Goal: Task Accomplishment & Management: Complete application form

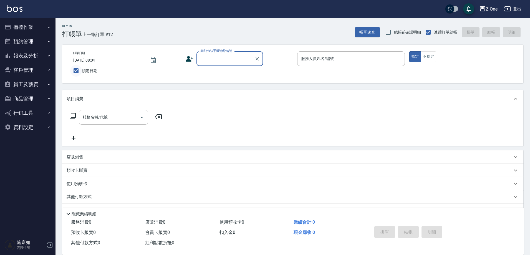
click at [75, 70] on input "鎖定日期" at bounding box center [76, 71] width 12 height 12
checkbox input "false"
type input "[DATE] 18:27"
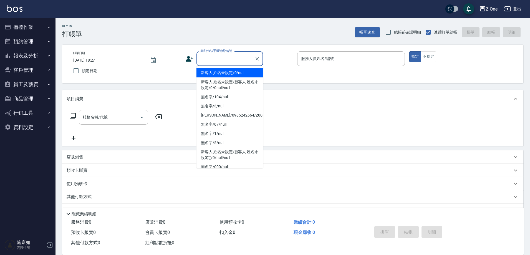
click at [231, 59] on input "顧客姓名/手機號碼/編號" at bounding box center [225, 59] width 53 height 10
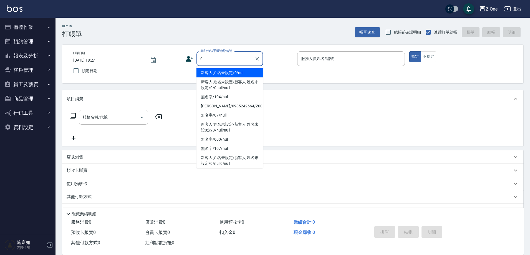
type input "新客人 姓名未設定/0/null"
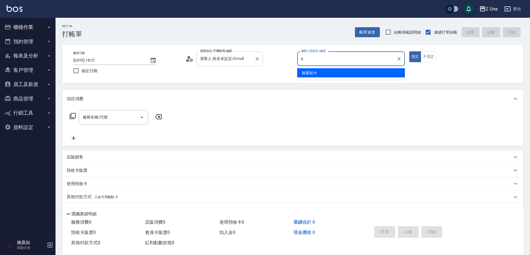
type input "[PERSON_NAME]-6"
type button "true"
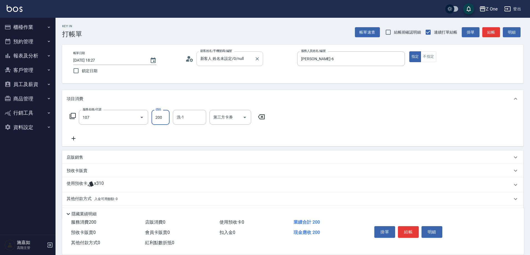
type input "洗髮$200(107)"
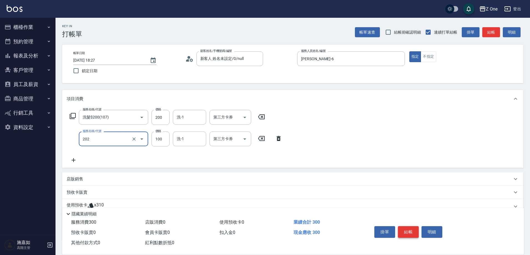
type input "剪髮$100(202)"
click at [405, 228] on button "結帳" at bounding box center [408, 232] width 21 height 12
type input "[DATE] 18:28"
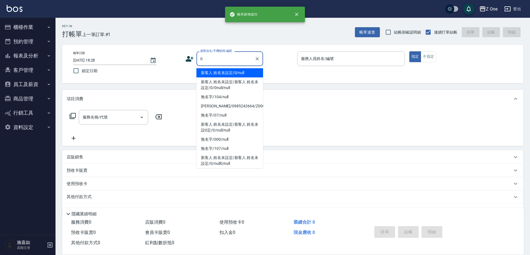
type input "新客人 姓名未設定/0/null"
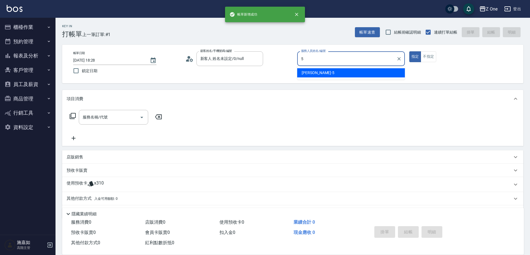
type input "[PERSON_NAME]-5"
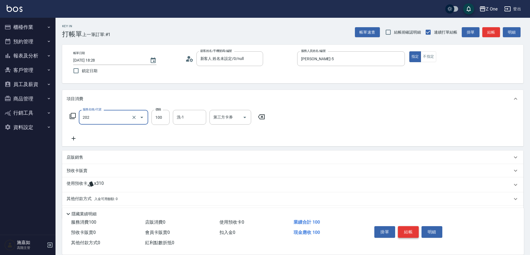
type input "剪髮$100(202)"
click at [404, 228] on button "結帳" at bounding box center [408, 232] width 21 height 12
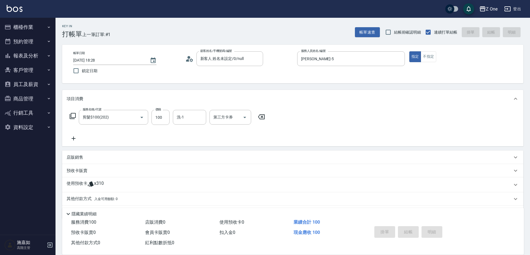
type input "[DATE] 18:29"
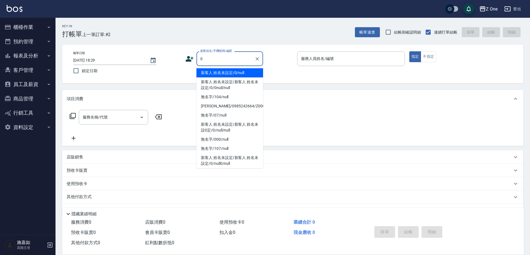
type input "新客人 姓名未設定/0/null"
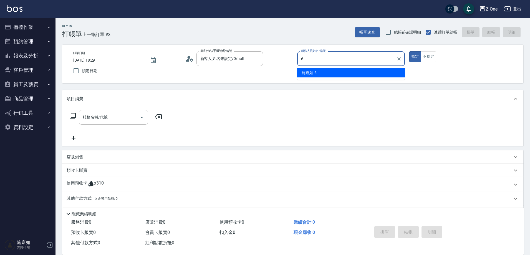
type input "[PERSON_NAME]-6"
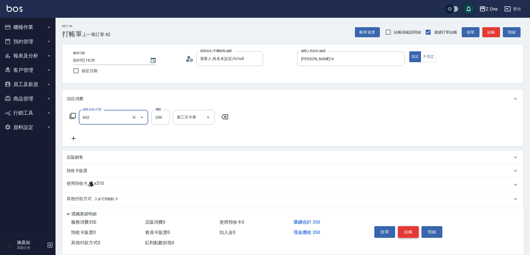
type input "Spa$300(602)"
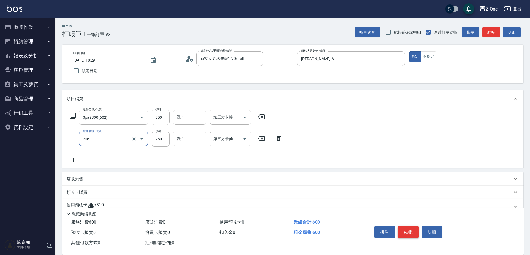
type input "剪髮$250(206)"
click at [404, 228] on button "結帳" at bounding box center [408, 232] width 21 height 12
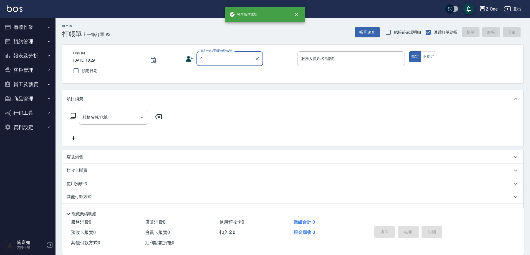
type input "新客人 姓名未設定/0/null"
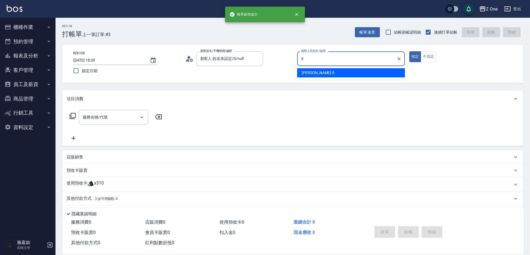
type input "[PERSON_NAME]-5"
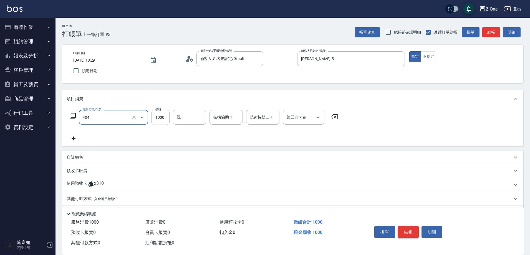
type input "染髮$1000(404)"
type input "2000"
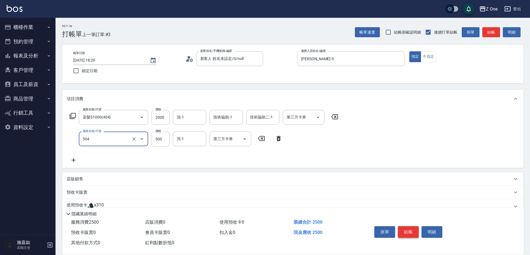
type input "護髮$500(504)"
click at [404, 228] on button "結帳" at bounding box center [408, 232] width 21 height 12
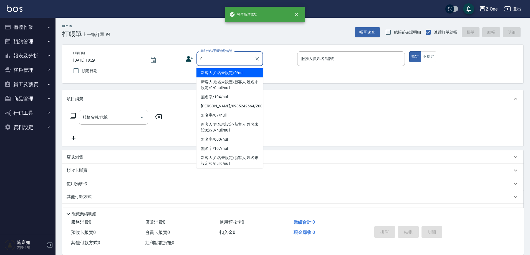
type input "新客人 姓名未設定/0/null"
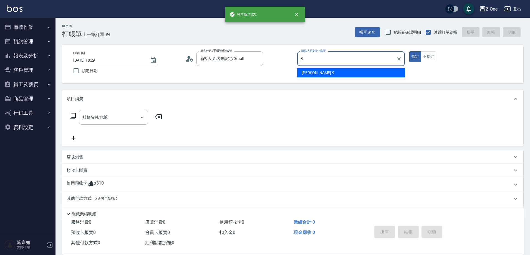
type input "[PERSON_NAME]-9"
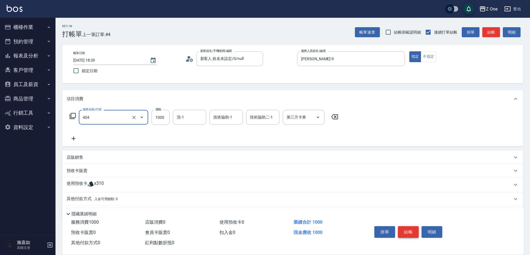
type input "染髮$1000(404)"
type input "1500"
click at [404, 228] on button "結帳" at bounding box center [408, 232] width 21 height 12
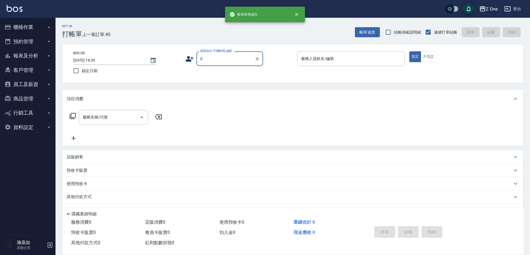
type input "新客人 姓名未設定/0/null"
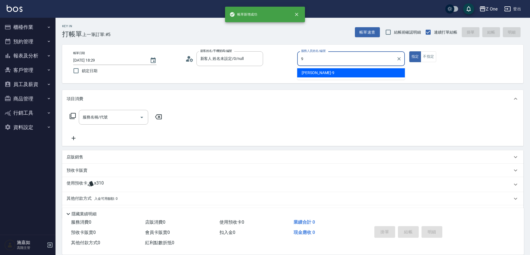
type input "[PERSON_NAME]-9"
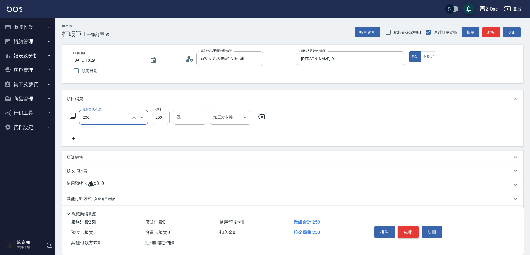
type input "剪髮$250(206)"
click at [404, 228] on button "結帳" at bounding box center [408, 232] width 21 height 12
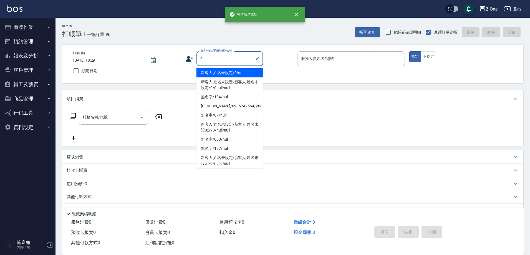
type input "新客人 姓名未設定/0/null"
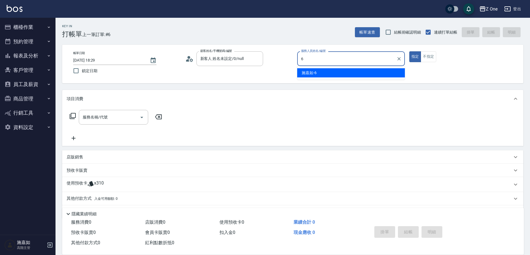
type input "[PERSON_NAME]-6"
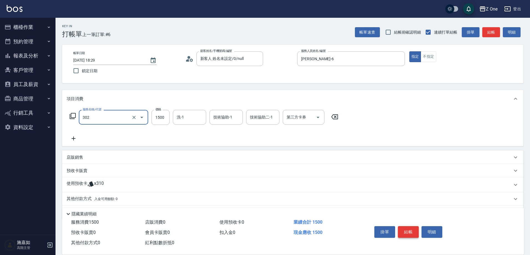
type input "燙髮$1500(302)"
type input "1800"
click at [404, 228] on button "結帳" at bounding box center [408, 232] width 21 height 12
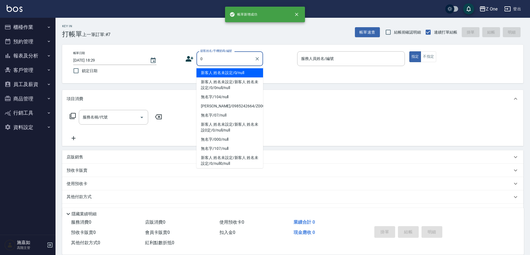
type input "新客人 姓名未設定/0/null"
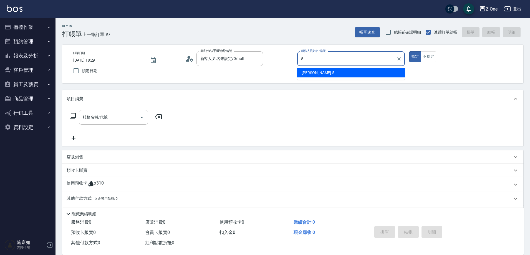
type input "[PERSON_NAME]-5"
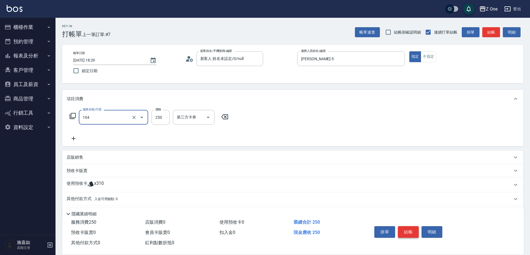
type input "洗髮$250(104)"
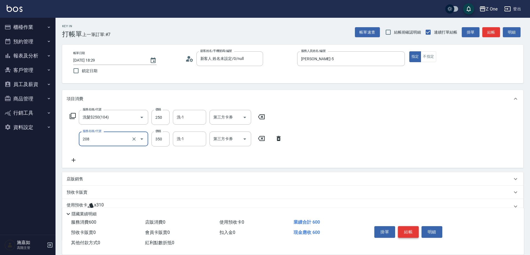
type input "剪髮$350(208)"
click at [404, 228] on button "結帳" at bounding box center [408, 232] width 21 height 12
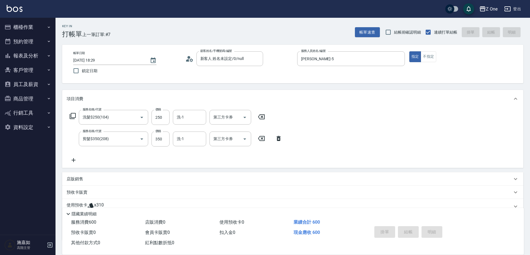
type input "[DATE] 18:30"
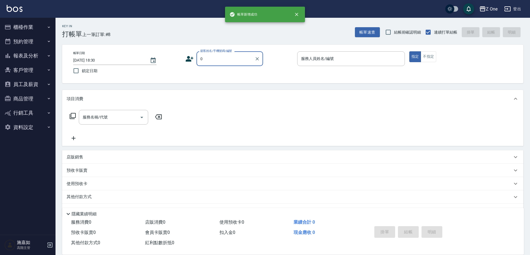
type input "新客人 姓名未設定/0/null"
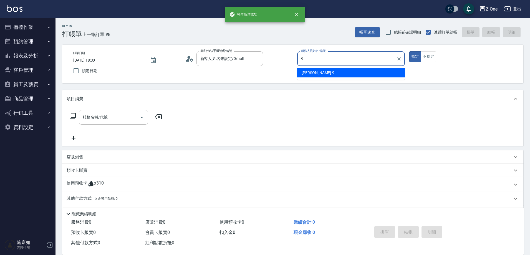
type input "[PERSON_NAME]-9"
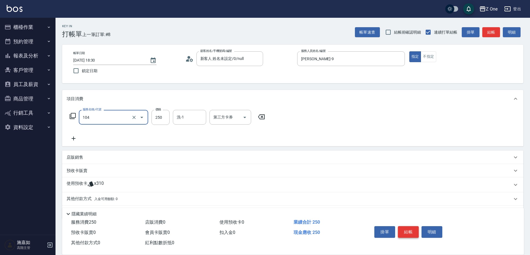
type input "洗髮$250(104)"
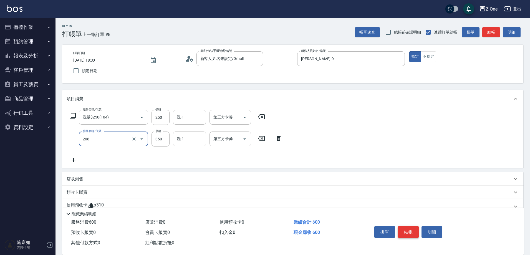
type input "剪髮$350(208)"
click at [404, 228] on button "結帳" at bounding box center [408, 232] width 21 height 12
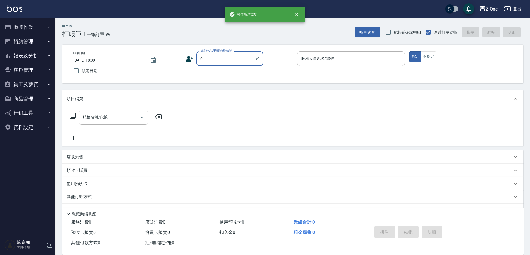
type input "新客人 姓名未設定/0/null"
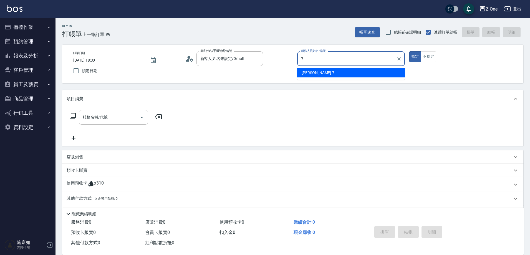
type input "[PERSON_NAME]-7"
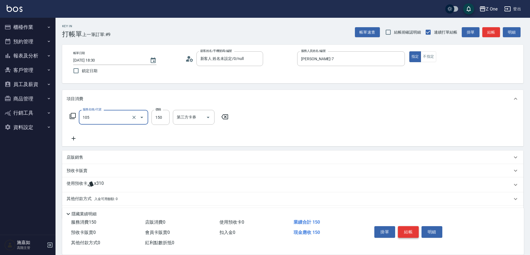
type input "洗髮$150(105)"
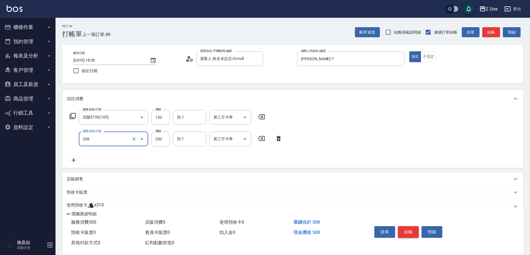
type input "剪髮$350(208)"
click at [404, 228] on button "結帳" at bounding box center [408, 232] width 21 height 12
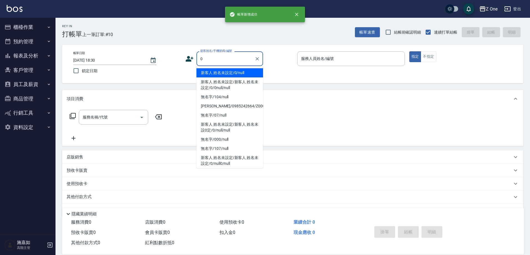
type input "新客人 姓名未設定/0/null"
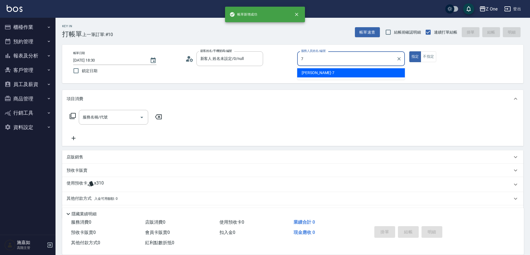
type input "[PERSON_NAME]-7"
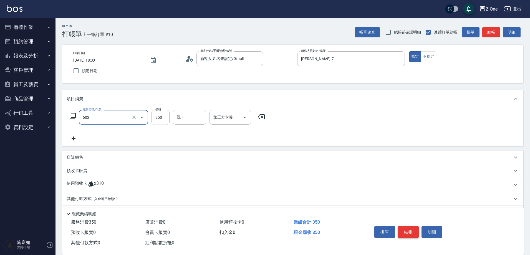
type input "Spa$300(602)"
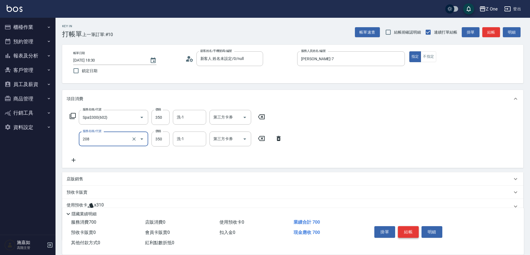
type input "剪髮$350(208)"
click at [404, 228] on button "結帳" at bounding box center [408, 232] width 21 height 12
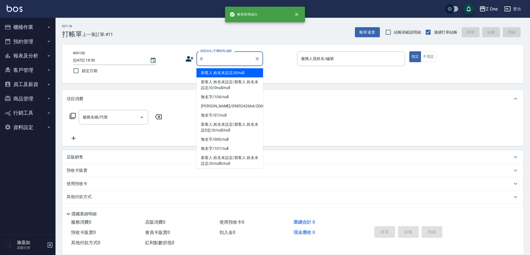
type input "新客人 姓名未設定/0/null"
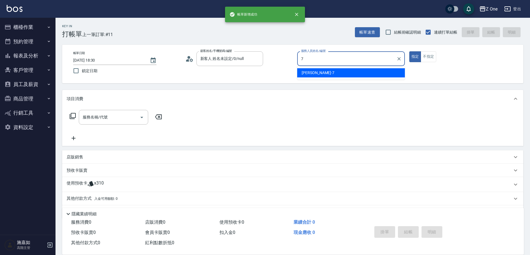
type input "[PERSON_NAME]-7"
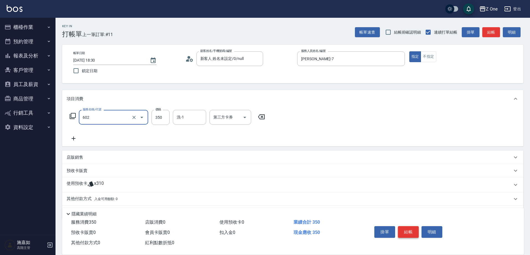
type input "Spa$300(602)"
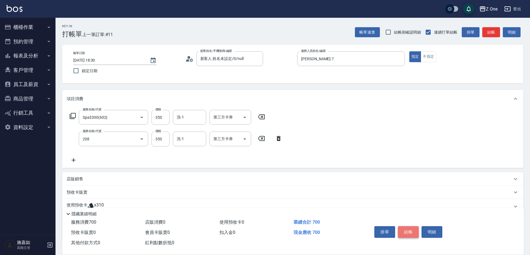
type input "剪髮$350(208)"
click at [404, 228] on button "結帳" at bounding box center [408, 232] width 21 height 12
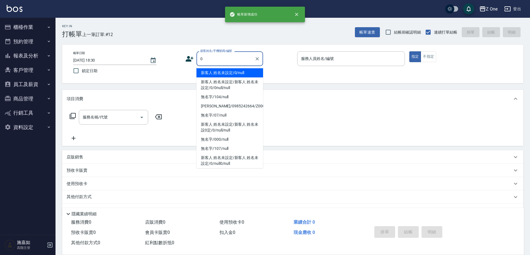
type input "新客人 姓名未設定/0/null"
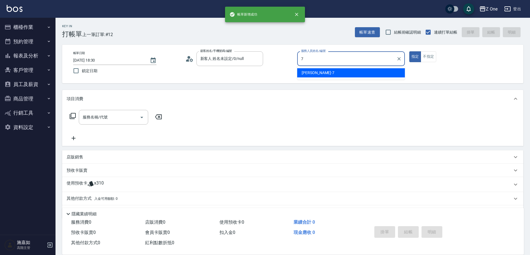
type input "[PERSON_NAME]-7"
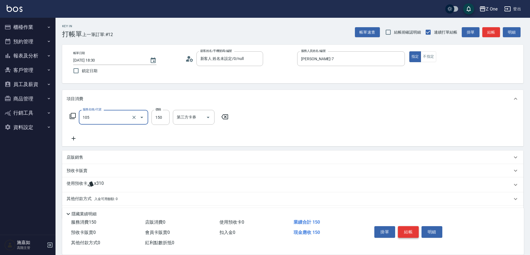
type input "洗髮$150(105)"
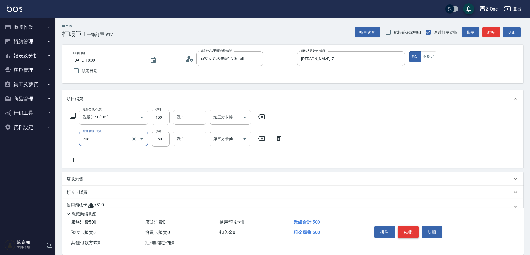
type input "剪髮$350(208)"
click at [404, 228] on button "結帳" at bounding box center [408, 232] width 21 height 12
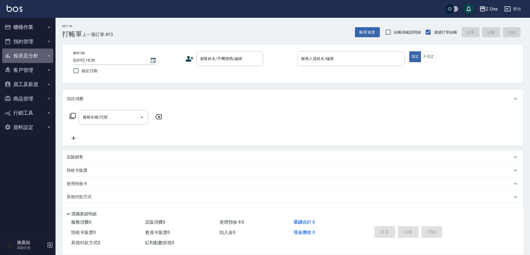
click at [49, 54] on icon "button" at bounding box center [49, 56] width 4 height 4
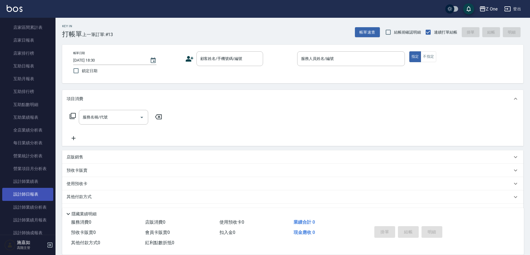
scroll to position [83, 0]
click at [34, 178] on link "設計師日報表" at bounding box center [27, 180] width 51 height 13
